Goal: Navigation & Orientation: Find specific page/section

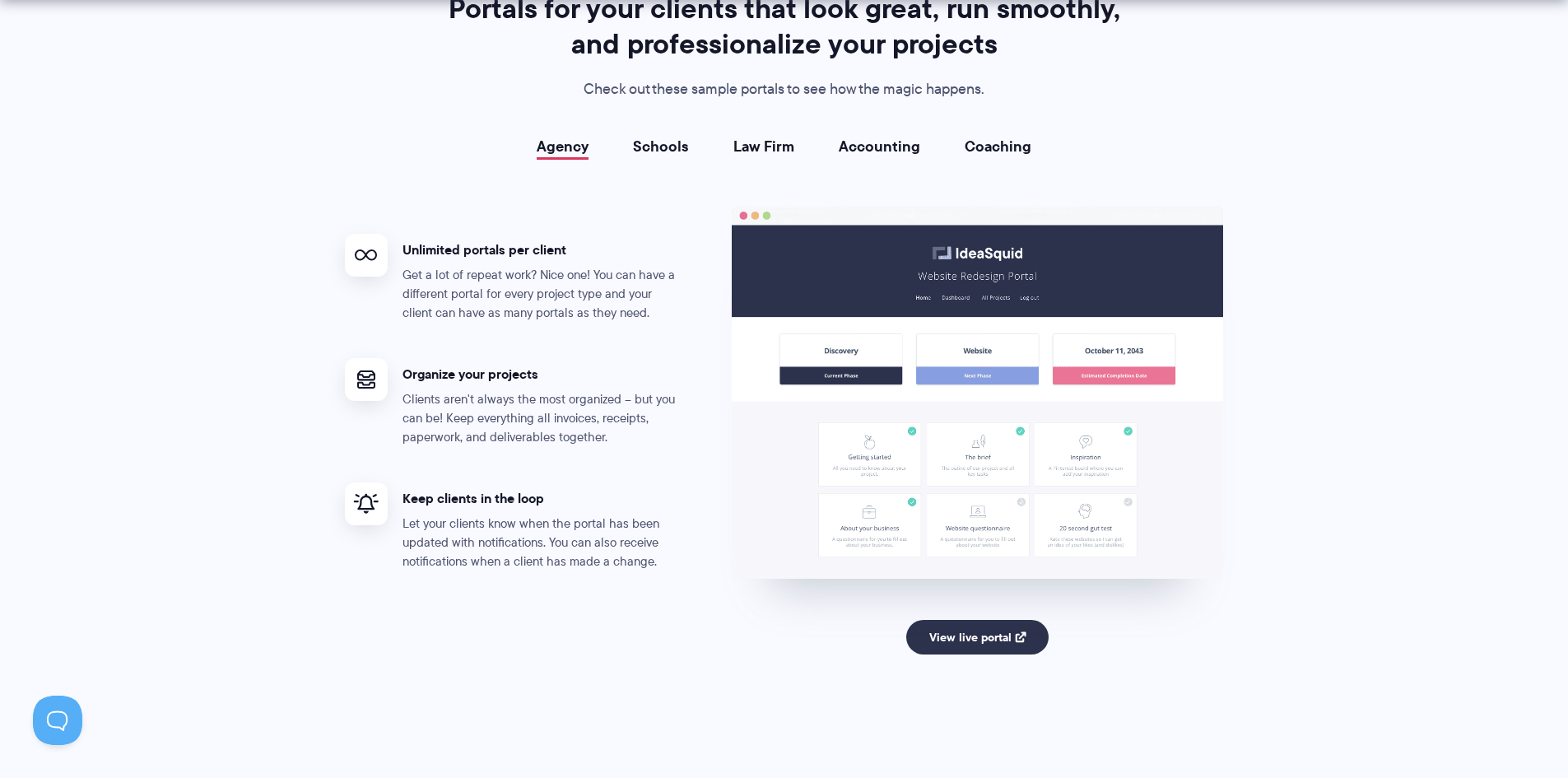
scroll to position [3047, 0]
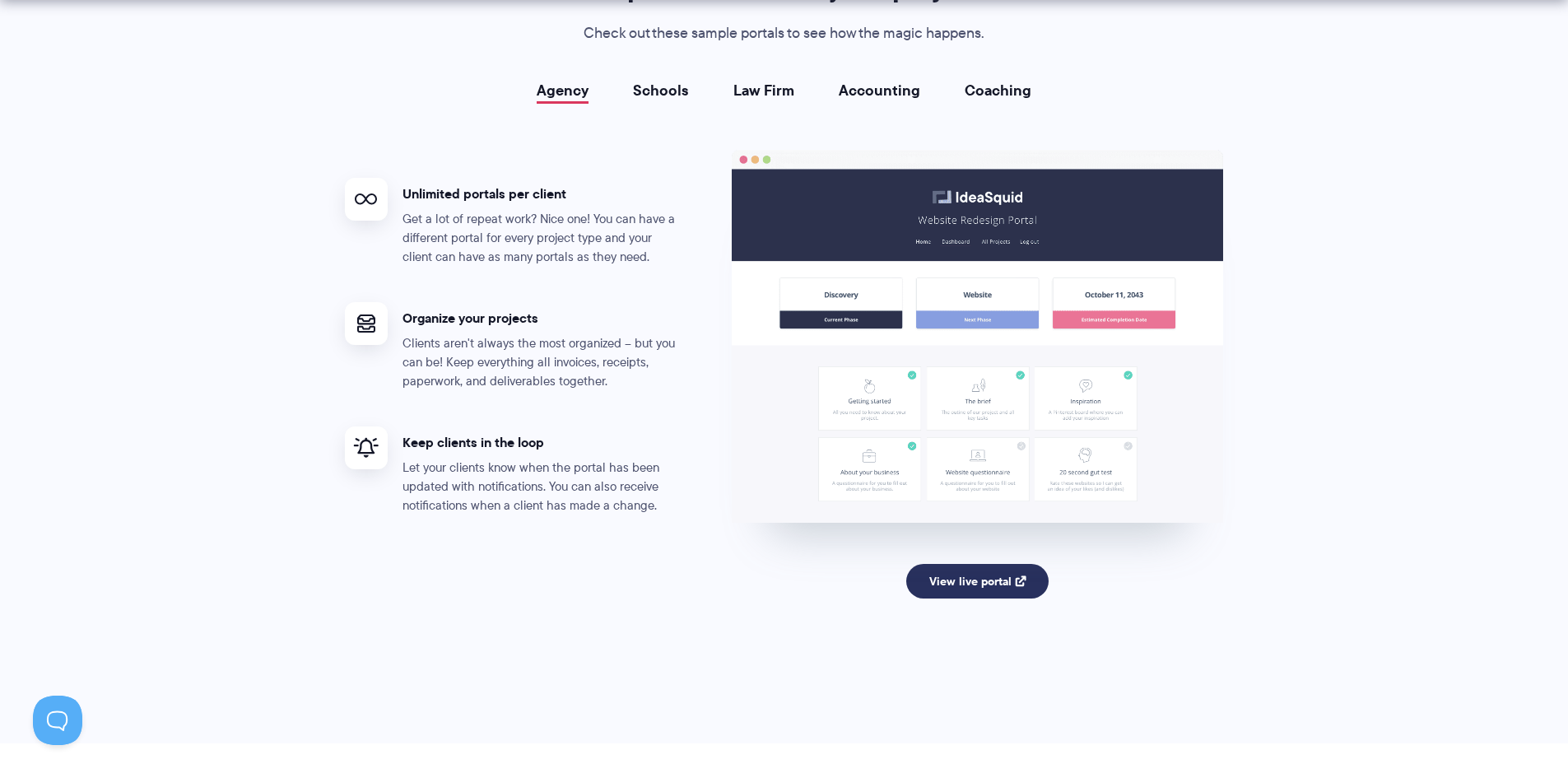
click at [996, 581] on link "View live portal" at bounding box center [977, 581] width 143 height 34
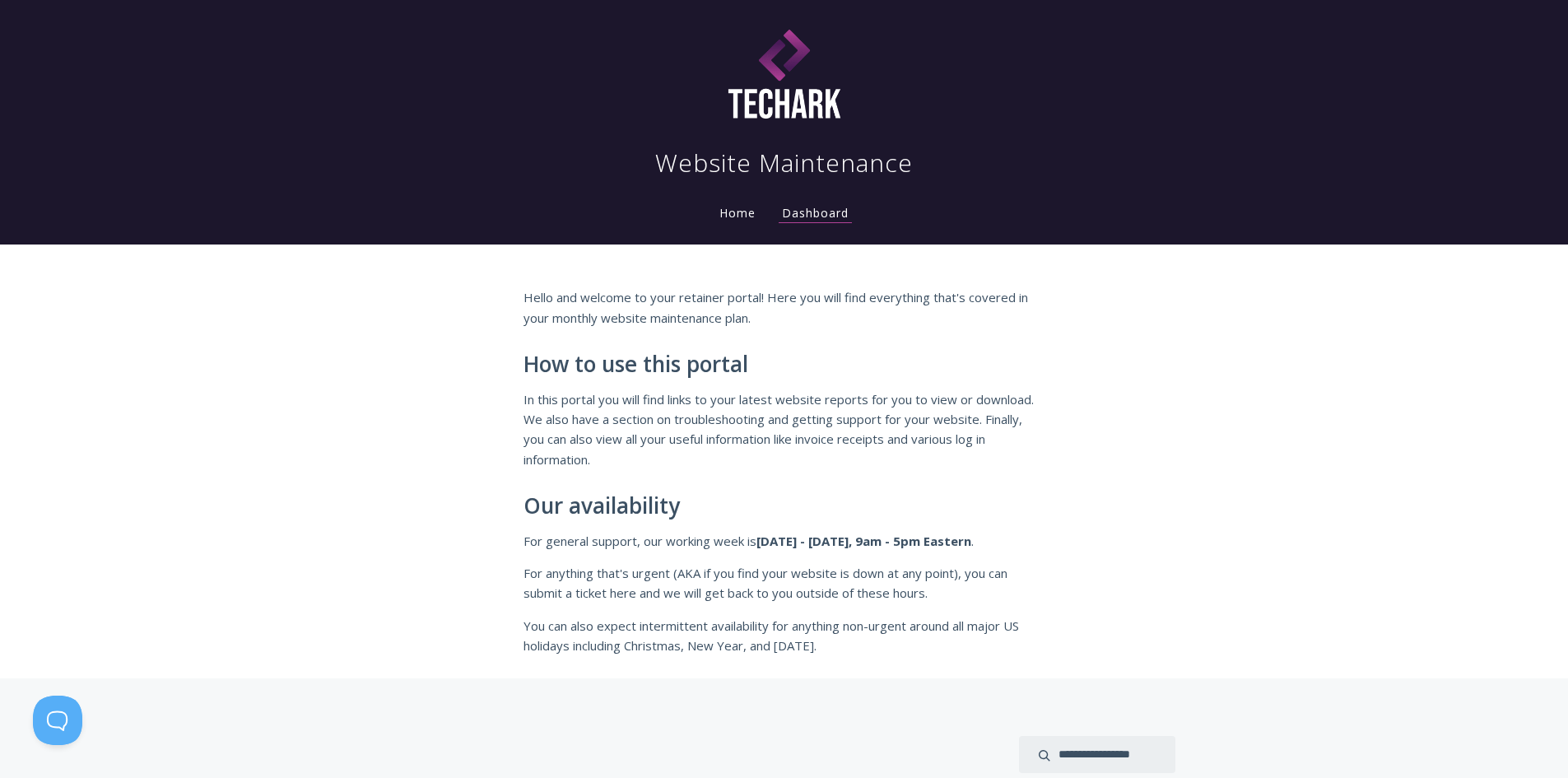
click at [736, 213] on link "Home" at bounding box center [737, 213] width 43 height 16
